Goal: Transaction & Acquisition: Subscribe to service/newsletter

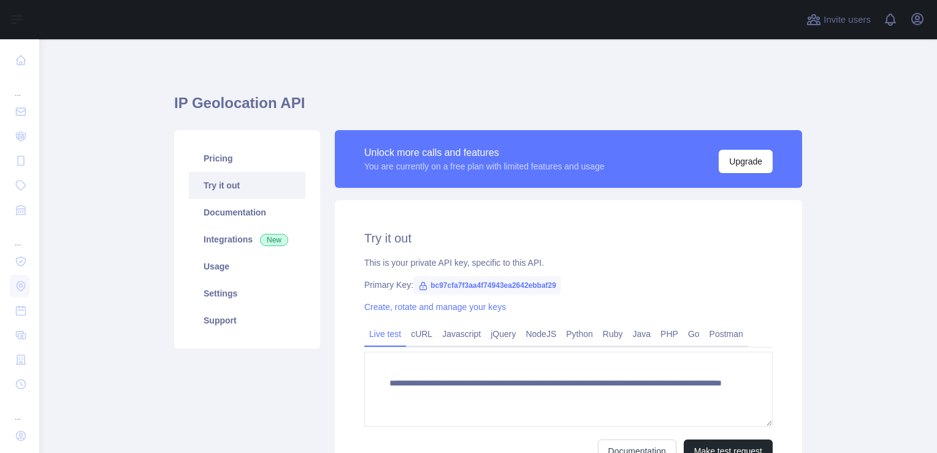
drag, startPoint x: 217, startPoint y: 158, endPoint x: 234, endPoint y: 161, distance: 18.2
click at [217, 158] on div "**********" at bounding box center [488, 296] width 628 height 406
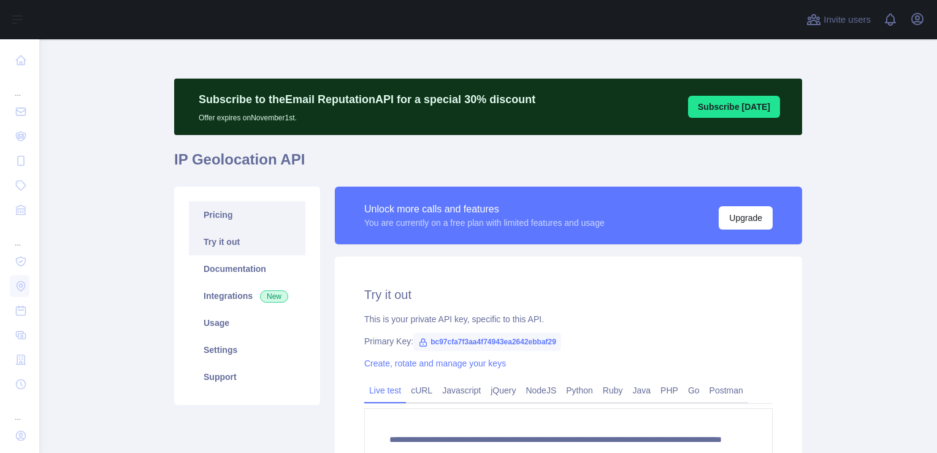
click at [224, 215] on link "Pricing" at bounding box center [247, 214] width 117 height 27
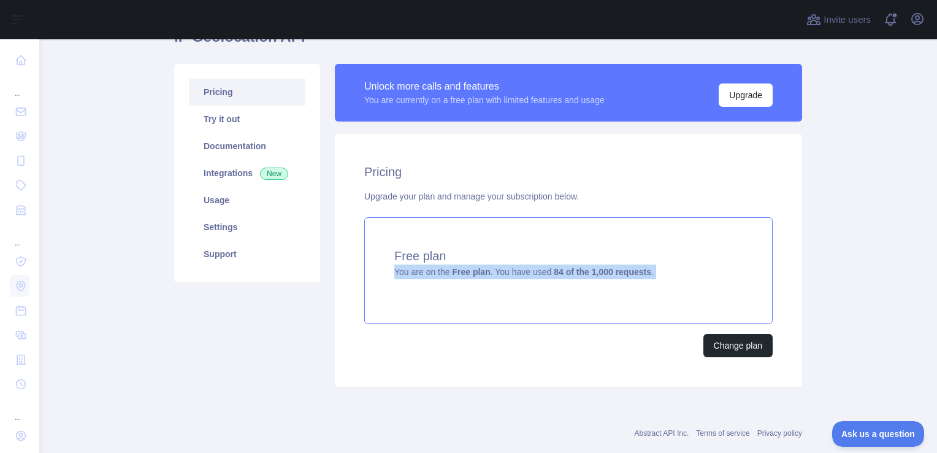
drag, startPoint x: 390, startPoint y: 274, endPoint x: 567, endPoint y: 283, distance: 177.5
click at [567, 283] on div "Free plan You are on the Free plan . You have used 84 of the 1,000 requests ." at bounding box center [568, 270] width 408 height 107
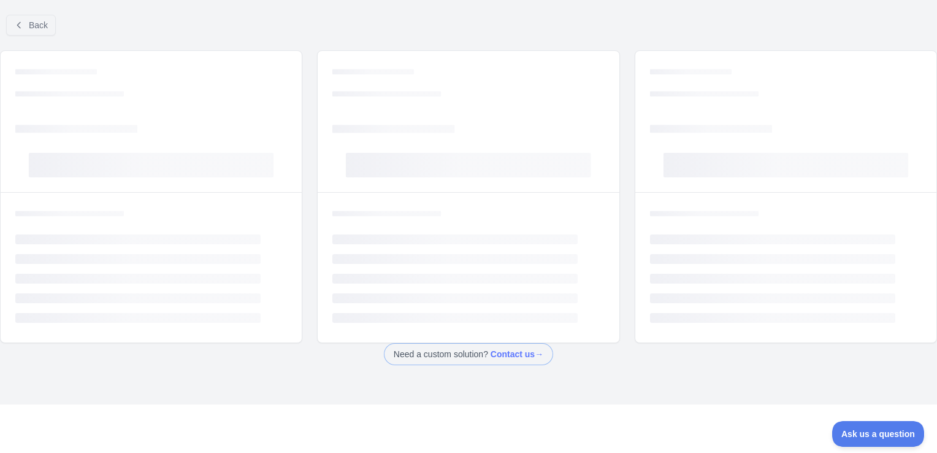
scroll to position [42, 0]
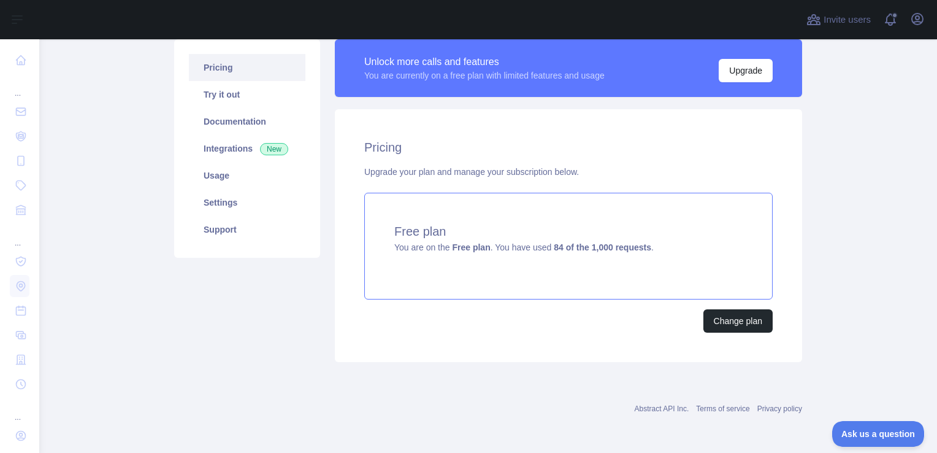
scroll to position [146, 0]
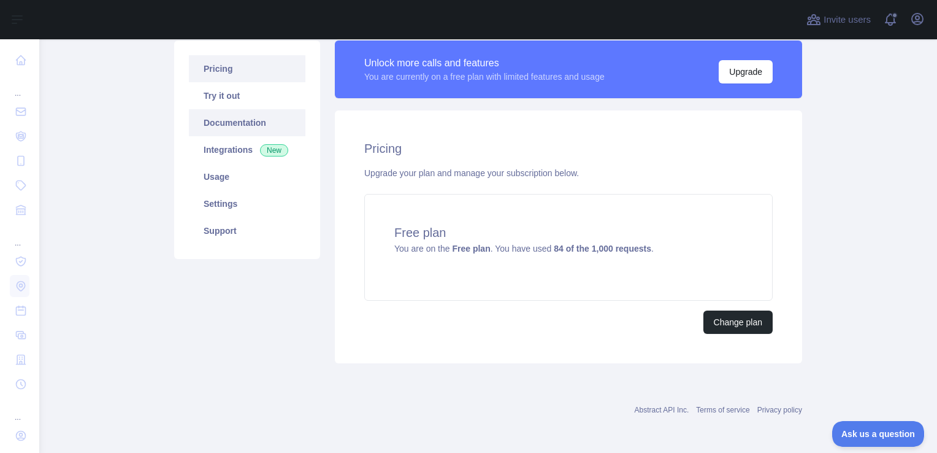
click at [256, 117] on link "Documentation" at bounding box center [247, 122] width 117 height 27
